Goal: Information Seeking & Learning: Learn about a topic

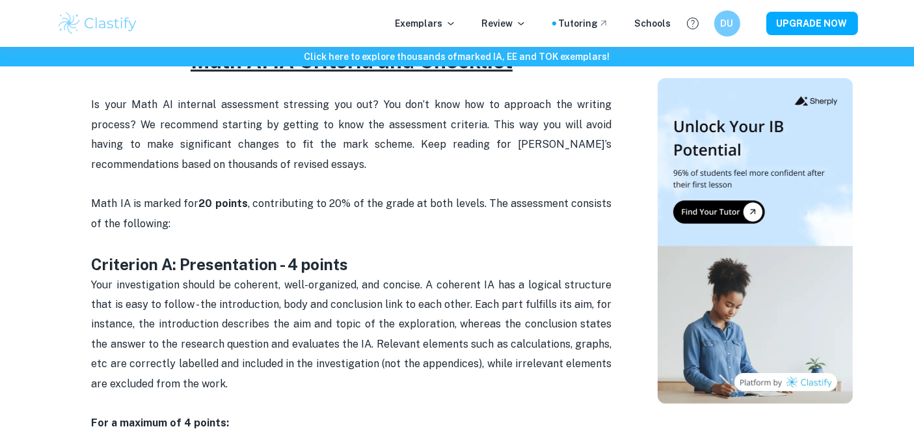
scroll to position [482, 0]
click at [564, 315] on p "Your investigation should be coherent, well-organized, and concise. A coherent …" at bounding box center [352, 344] width 520 height 138
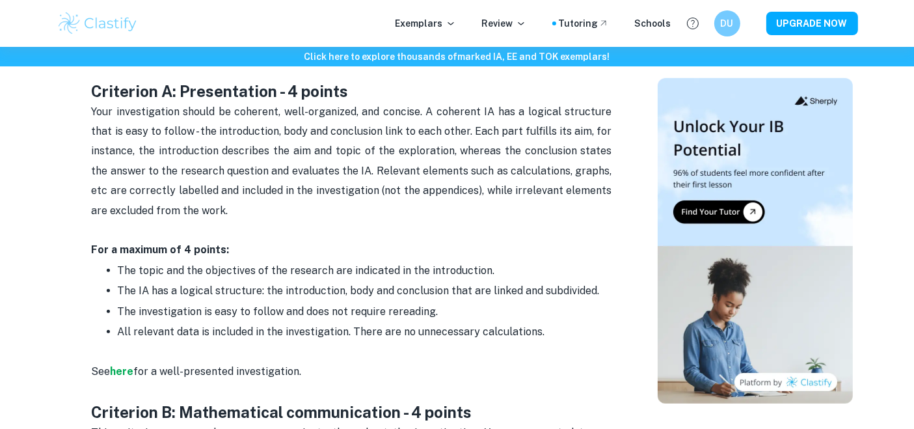
scroll to position [627, 0]
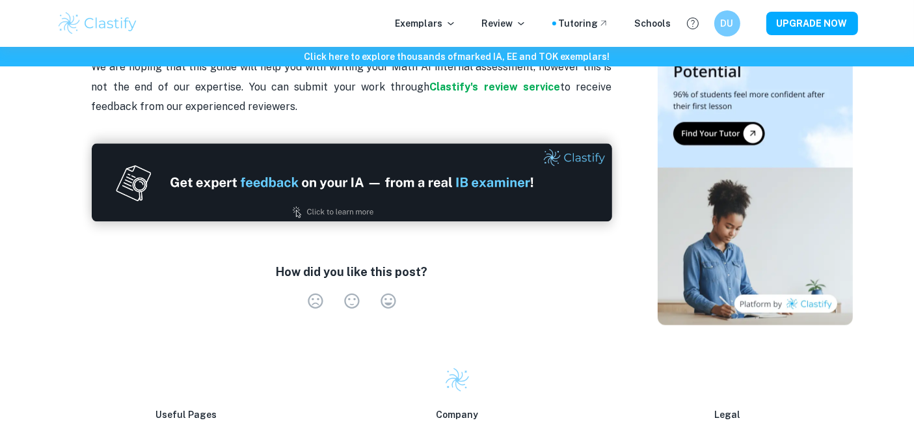
scroll to position [2976, 0]
